Goal: Task Accomplishment & Management: Manage account settings

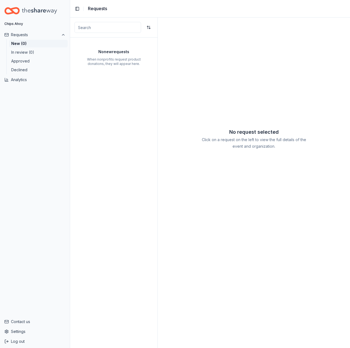
click at [231, 35] on div "No request selected Click on a request on the left to view the full details of …" at bounding box center [254, 183] width 192 height 330
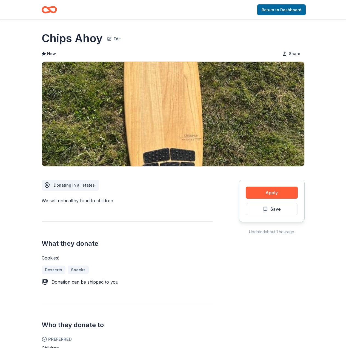
click at [118, 37] on button "Edit" at bounding box center [114, 38] width 14 height 8
click at [275, 10] on link "Return to Dashboard" at bounding box center [281, 9] width 48 height 11
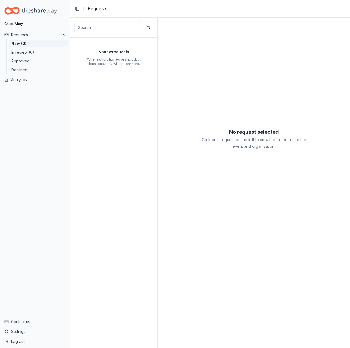
click at [180, 47] on div "No request selected Click on a request on the left to view the full details of …" at bounding box center [254, 183] width 192 height 330
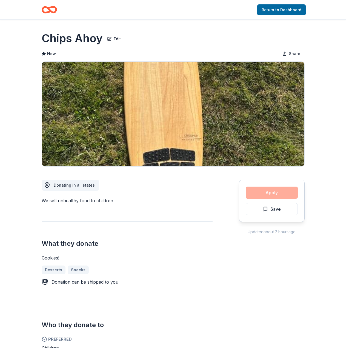
click at [274, 194] on div "Apply Save" at bounding box center [272, 201] width 66 height 42
click at [292, 191] on button "Apply" at bounding box center [272, 192] width 52 height 12
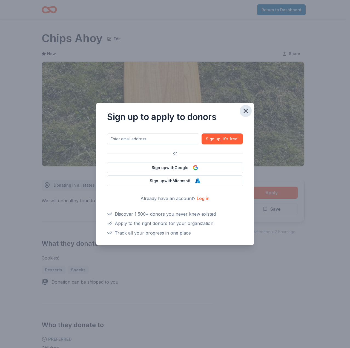
click at [245, 110] on icon "button" at bounding box center [246, 111] width 4 height 4
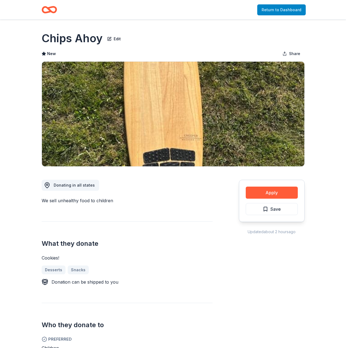
click at [289, 11] on link "Return to Dashboard" at bounding box center [281, 9] width 48 height 11
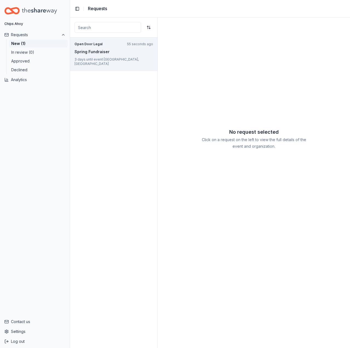
click at [106, 61] on p "3 days until event · [GEOGRAPHIC_DATA], [GEOGRAPHIC_DATA]" at bounding box center [113, 61] width 79 height 9
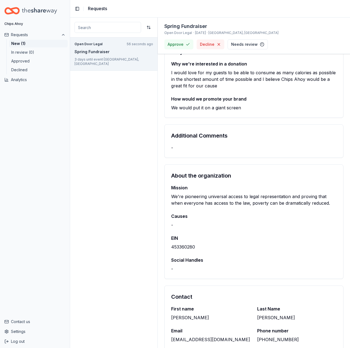
scroll to position [192, 0]
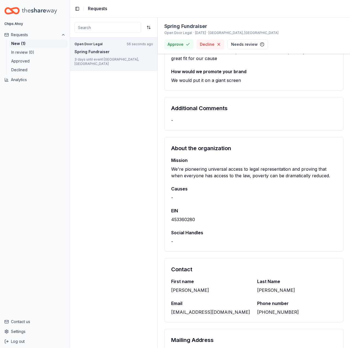
click at [271, 201] on div "Mission We're pioneering universal access to legal representation and proving t…" at bounding box center [254, 204] width 178 height 94
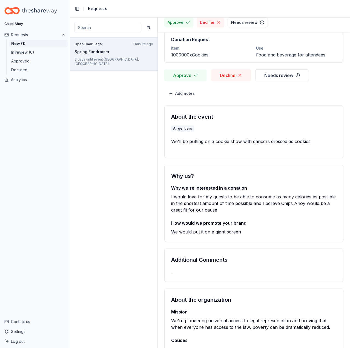
scroll to position [0, 0]
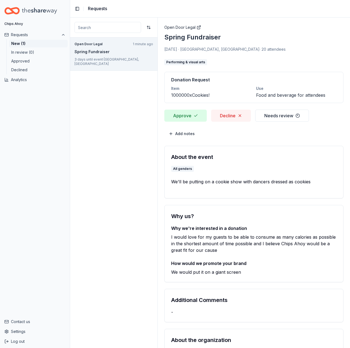
click at [197, 115] on button "Approve" at bounding box center [185, 115] width 42 height 12
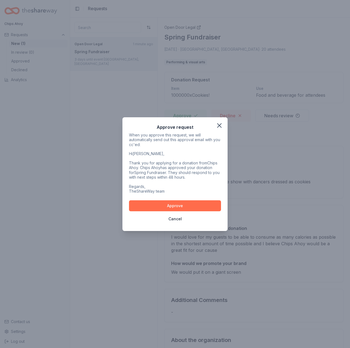
click at [186, 203] on button "Approve" at bounding box center [175, 205] width 92 height 11
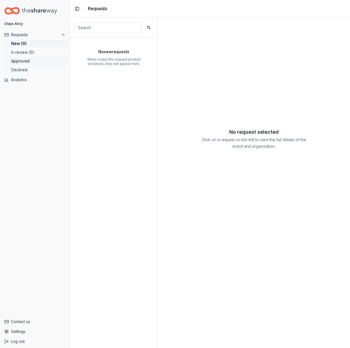
click at [21, 59] on button "Approved" at bounding box center [38, 59] width 59 height 8
click at [38, 67] on button "Declined" at bounding box center [38, 70] width 59 height 8
click at [38, 62] on button "Approved" at bounding box center [38, 59] width 59 height 8
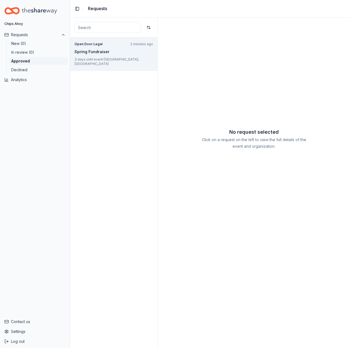
click at [77, 54] on div "Spring Fundraiser" at bounding box center [113, 51] width 79 height 7
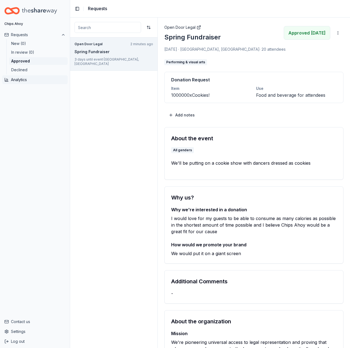
click at [41, 82] on button "Analytics" at bounding box center [34, 79] width 65 height 9
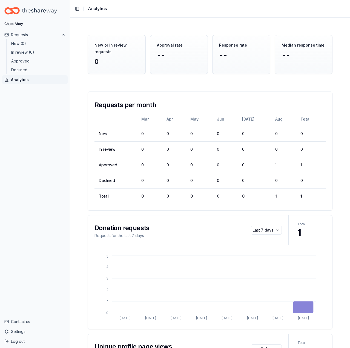
click at [53, 131] on div "Chips Ahoy Requests New (0) In review (0) Approved Declined Analytics" at bounding box center [35, 166] width 70 height 295
click at [75, 96] on div "Requests per month Mar Apr May Jun Jul Aug Total New 0 0 0 0 0 0 0 In review 0 …" at bounding box center [210, 337] width 280 height 492
